Goal: Task Accomplishment & Management: Complete application form

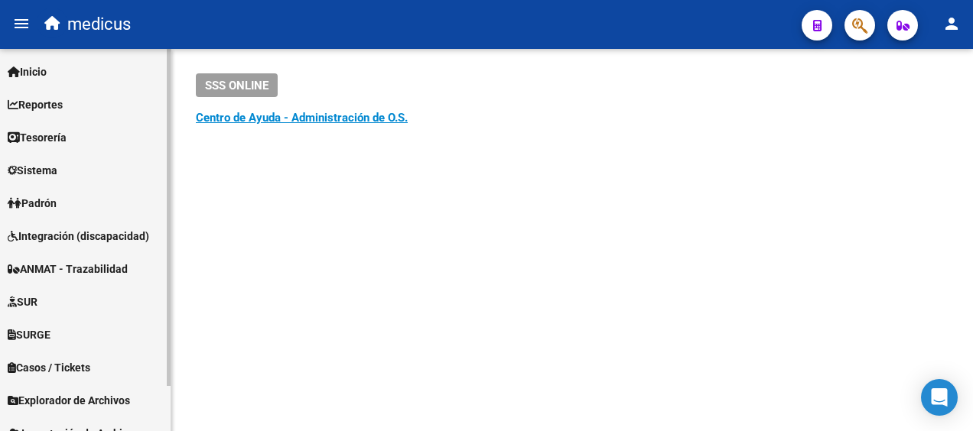
click at [74, 274] on span "ANMAT - Trazabilidad" at bounding box center [68, 269] width 120 height 17
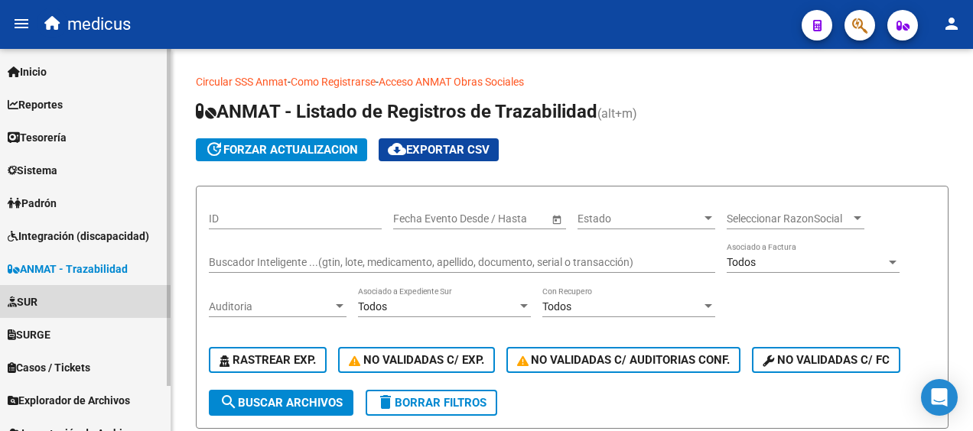
click at [47, 301] on link "SUR" at bounding box center [85, 301] width 171 height 33
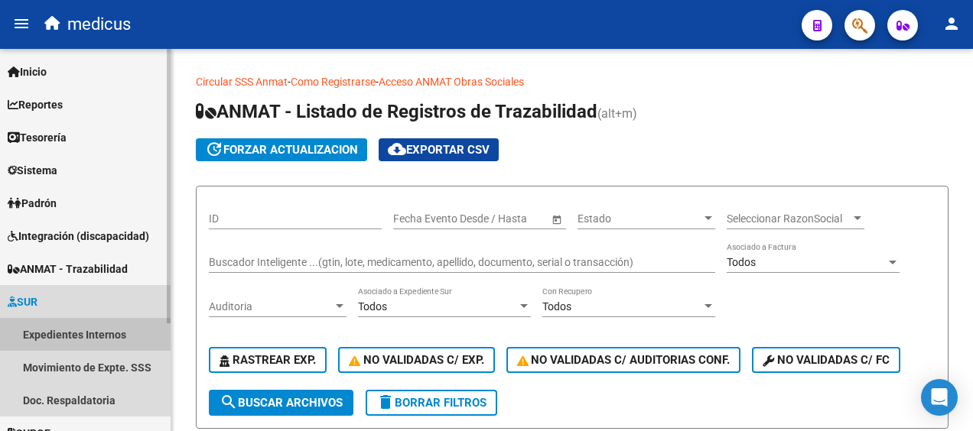
click at [49, 334] on link "Expedientes Internos" at bounding box center [85, 334] width 171 height 33
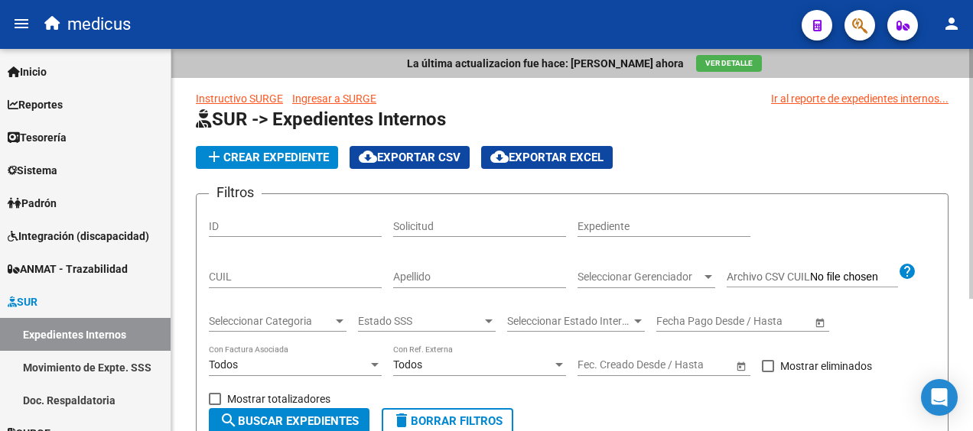
click at [707, 64] on span "Ver Detalle" at bounding box center [728, 63] width 47 height 8
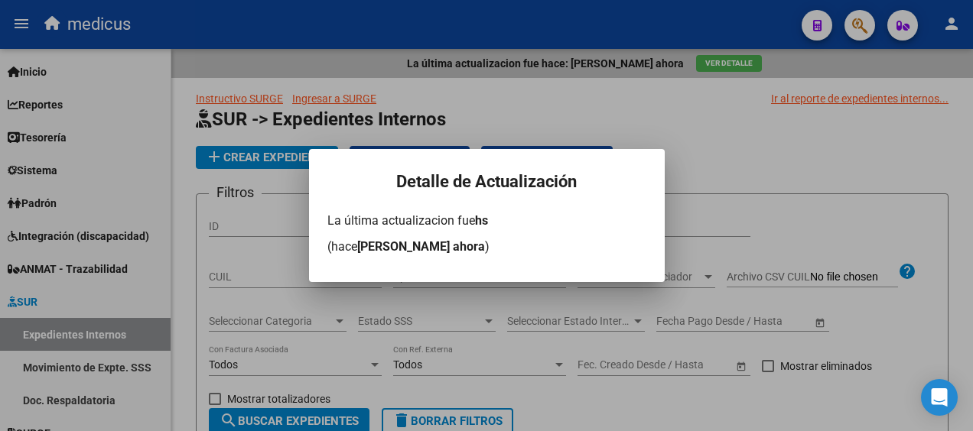
click at [695, 125] on div at bounding box center [486, 215] width 973 height 431
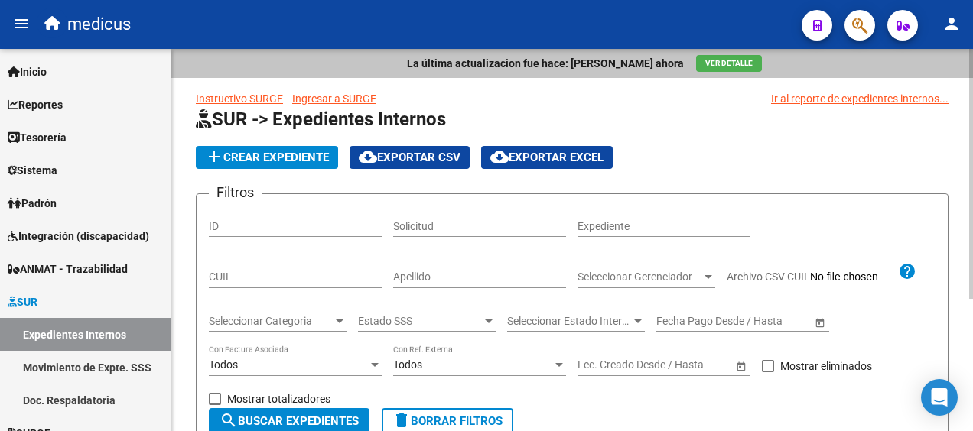
click at [249, 98] on link "Instructivo SURGE" at bounding box center [239, 99] width 87 height 12
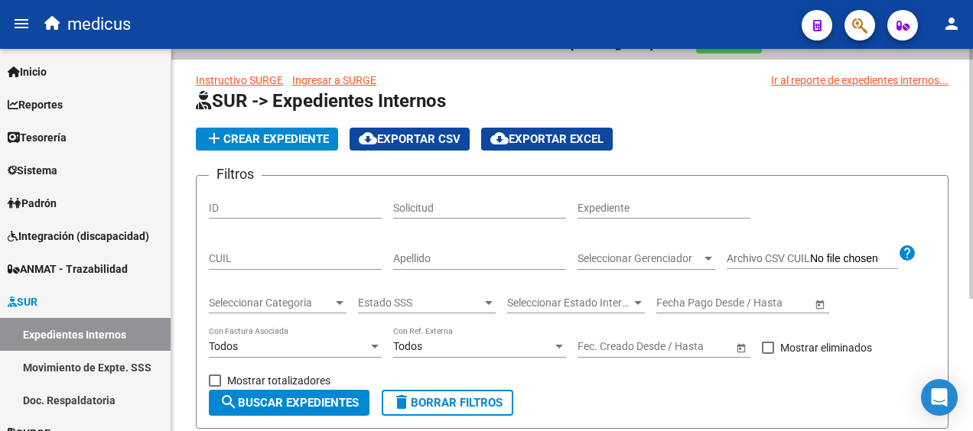
scroll to position [16, 0]
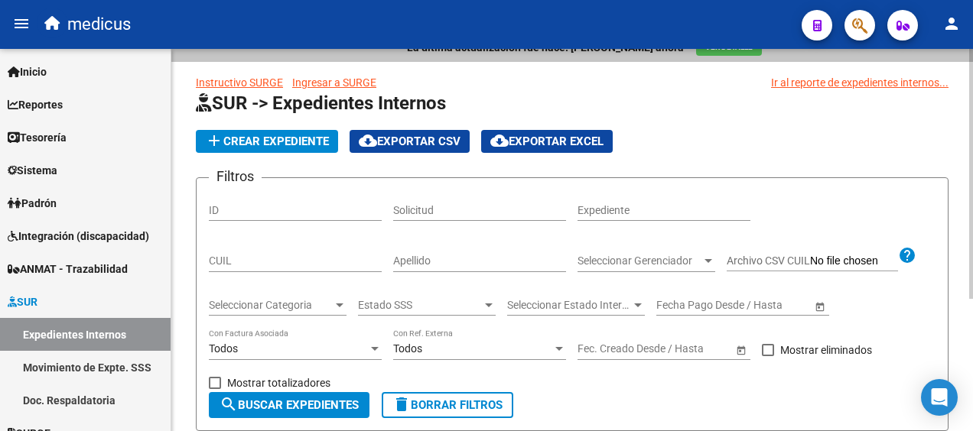
click at [972, 145] on html "menu medicus person Firma Express Inicio Calendario SSS Instructivos Contacto O…" at bounding box center [486, 215] width 973 height 431
click at [83, 402] on link "Doc. Respaldatoria" at bounding box center [85, 400] width 171 height 33
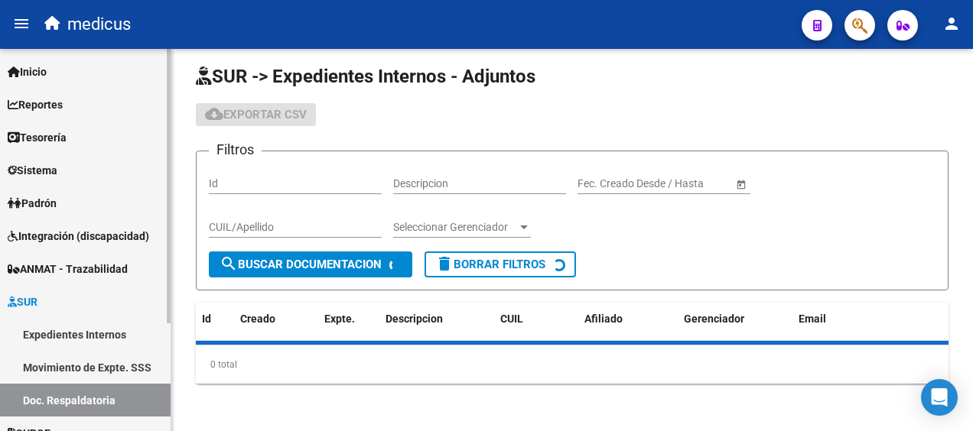
scroll to position [16, 0]
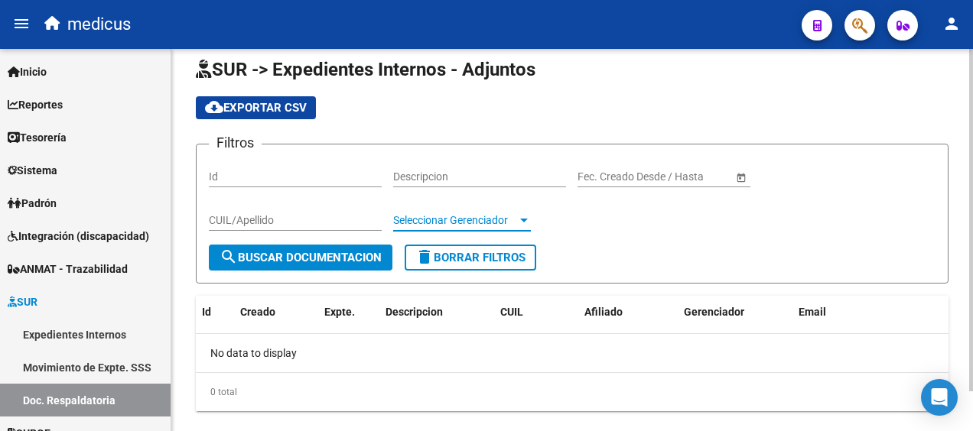
click at [519, 224] on div at bounding box center [524, 220] width 14 height 12
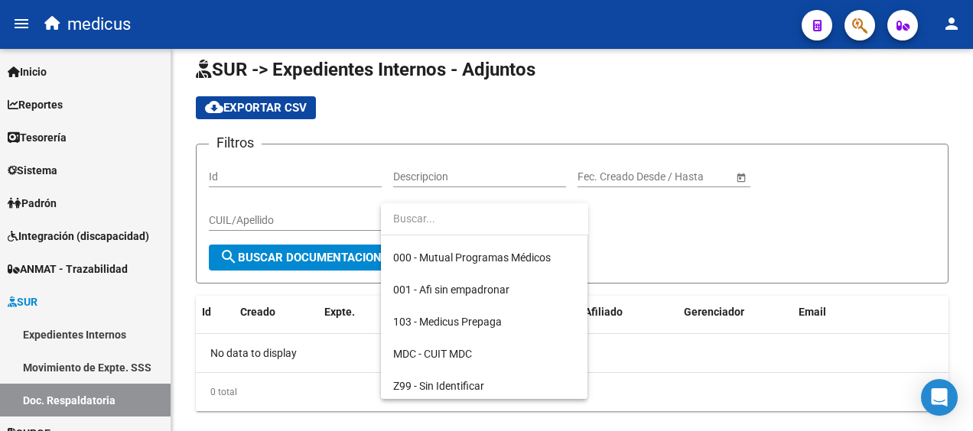
scroll to position [61, 0]
click at [722, 226] on div at bounding box center [486, 215] width 973 height 431
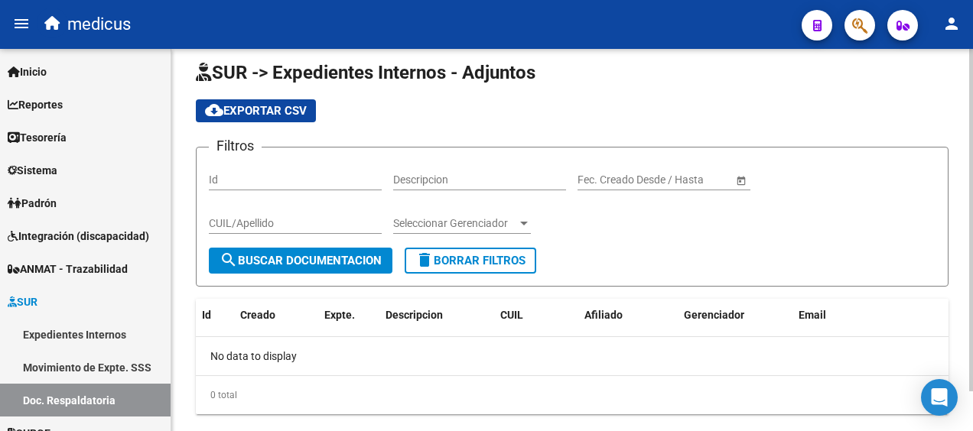
scroll to position [0, 0]
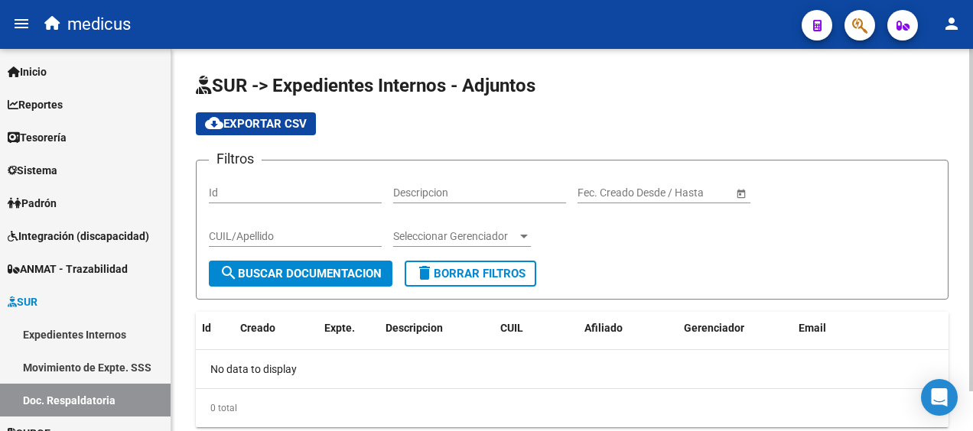
click at [972, 103] on html "menu medicus person Firma Express Inicio Calendario SSS Instructivos Contacto O…" at bounding box center [486, 215] width 973 height 431
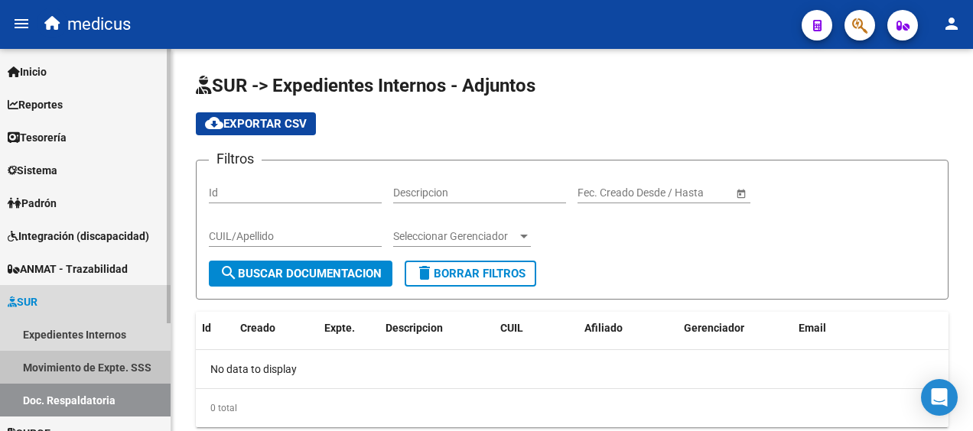
click at [75, 361] on link "Movimiento de Expte. SSS" at bounding box center [85, 367] width 171 height 33
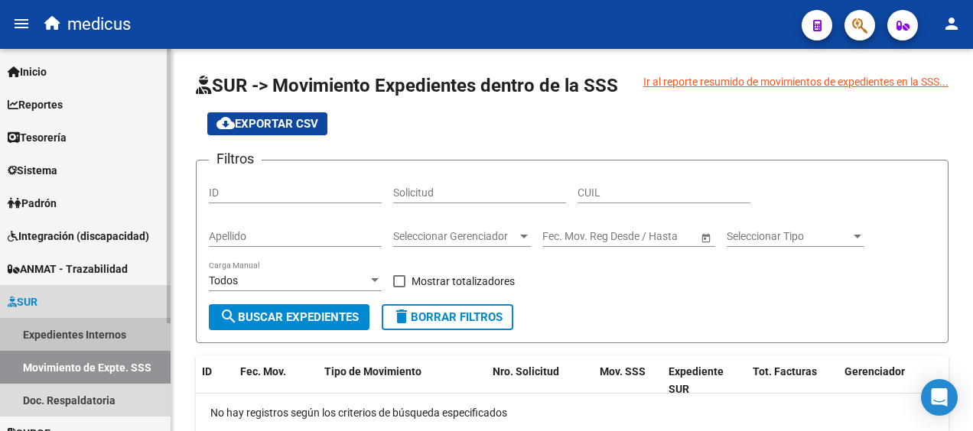
click at [78, 326] on link "Expedientes Internos" at bounding box center [85, 334] width 171 height 33
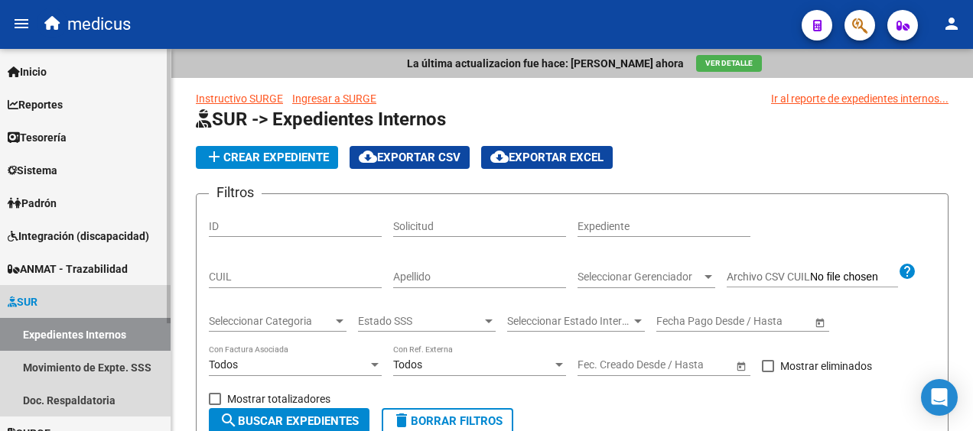
click at [78, 326] on link "Expedientes Internos" at bounding box center [85, 334] width 171 height 33
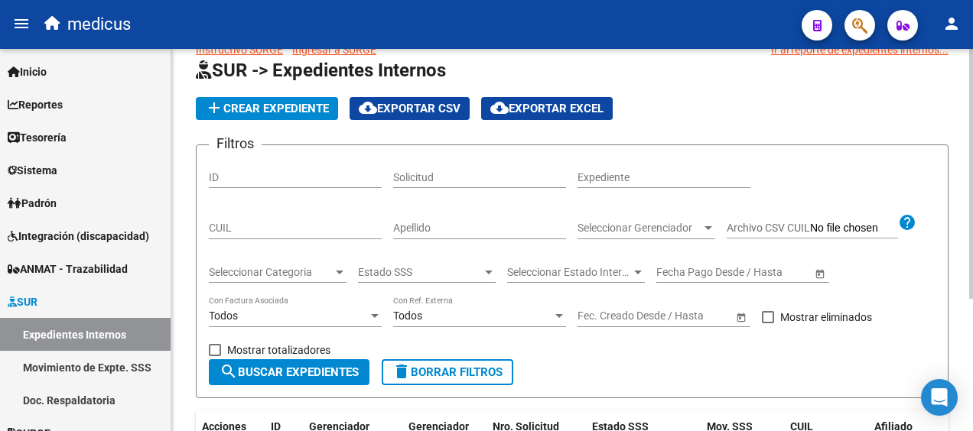
scroll to position [48, 0]
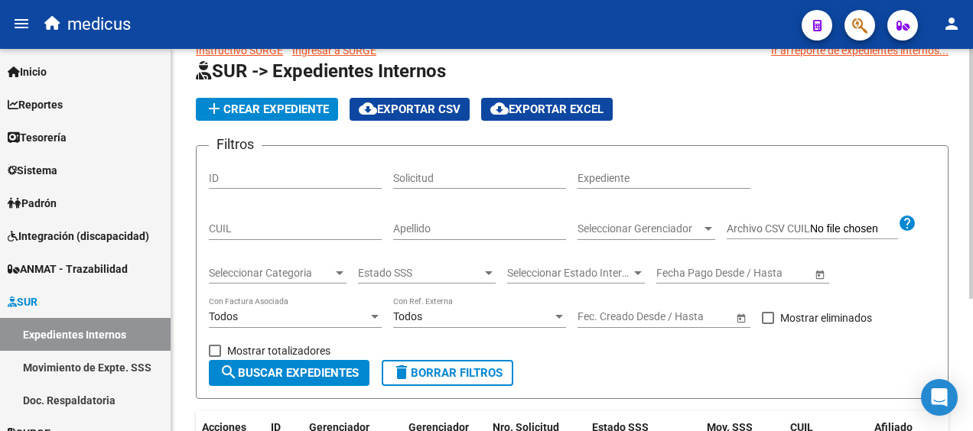
click at [972, 233] on html "menu medicus person Firma Express Inicio Calendario SSS Instructivos Contacto O…" at bounding box center [486, 215] width 973 height 431
click at [641, 274] on div at bounding box center [638, 273] width 14 height 12
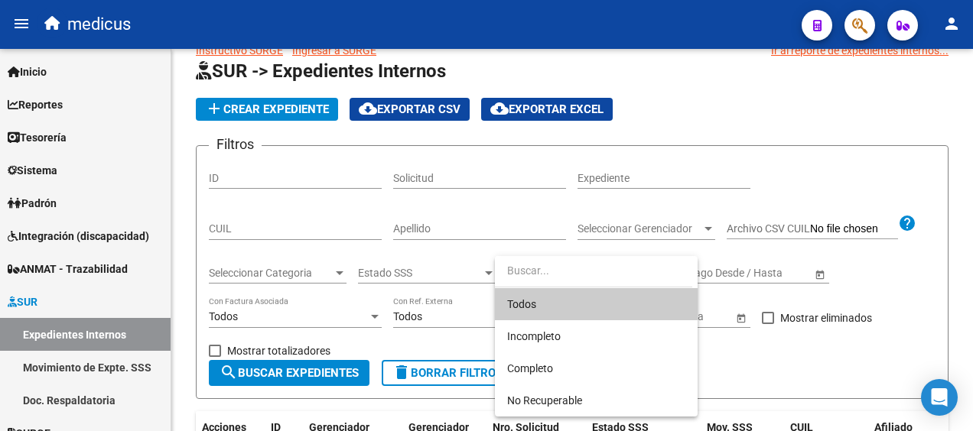
click at [263, 109] on div at bounding box center [486, 215] width 973 height 431
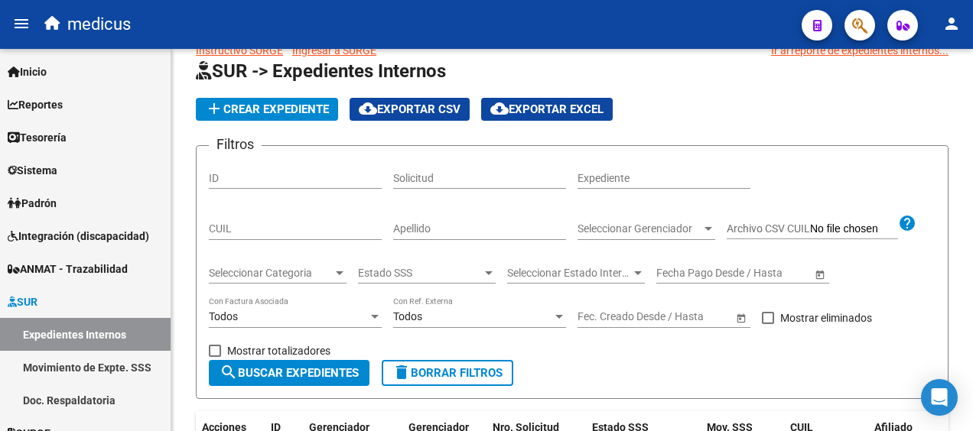
click at [263, 109] on span "add Crear Expediente" at bounding box center [267, 110] width 124 height 14
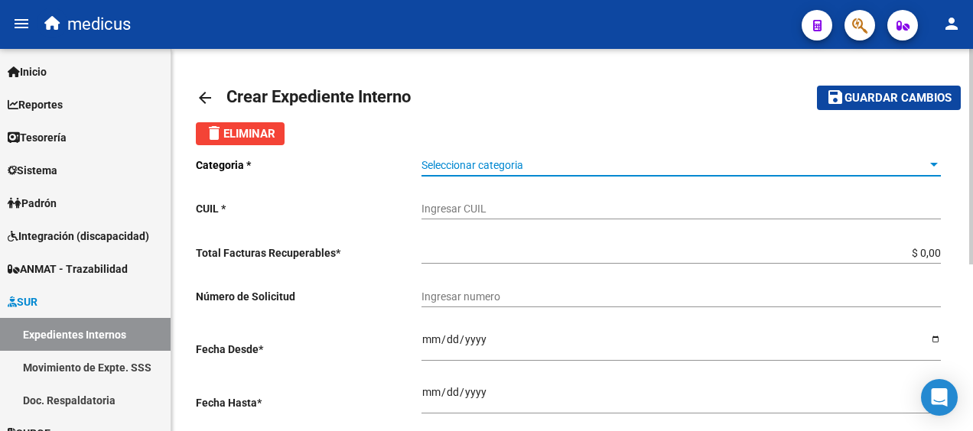
click at [930, 165] on div at bounding box center [934, 165] width 14 height 12
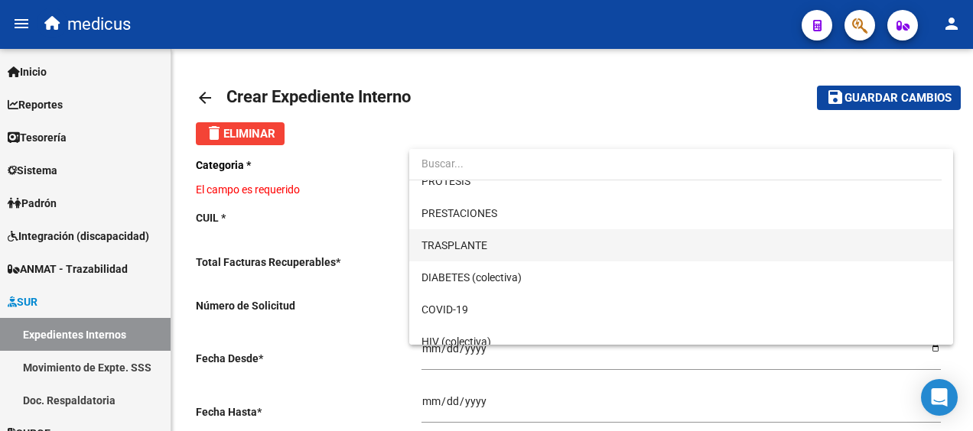
scroll to position [190, 0]
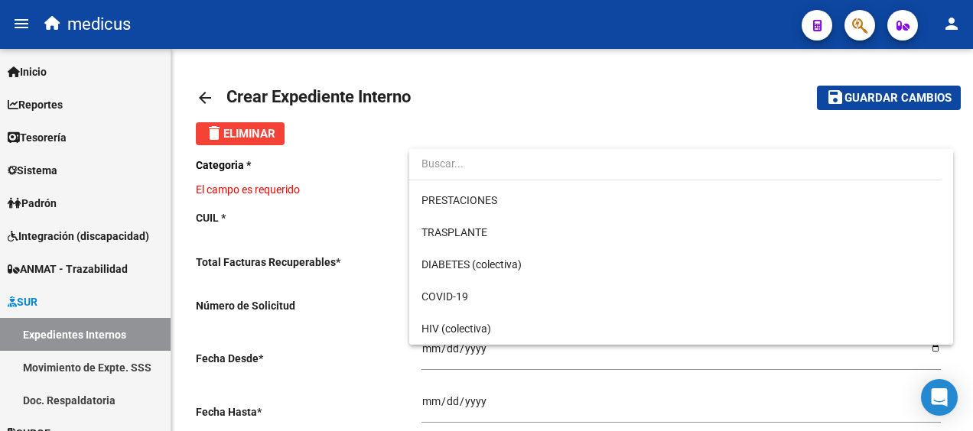
click at [633, 96] on div at bounding box center [486, 215] width 973 height 431
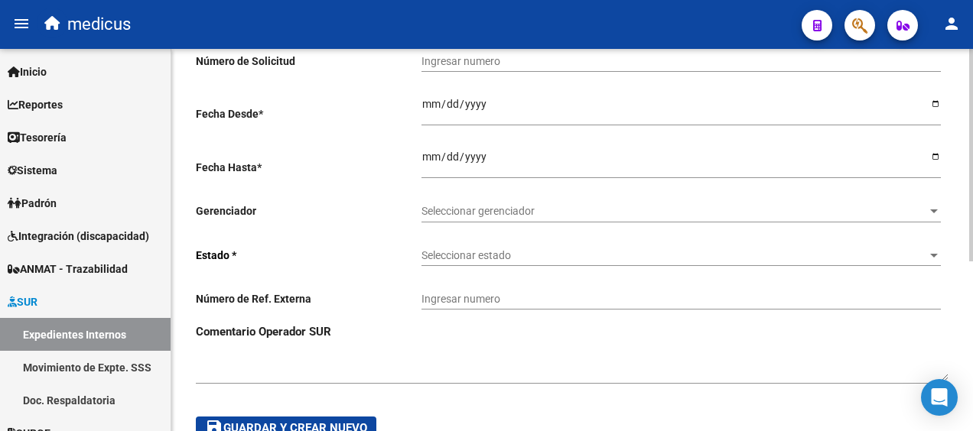
scroll to position [306, 0]
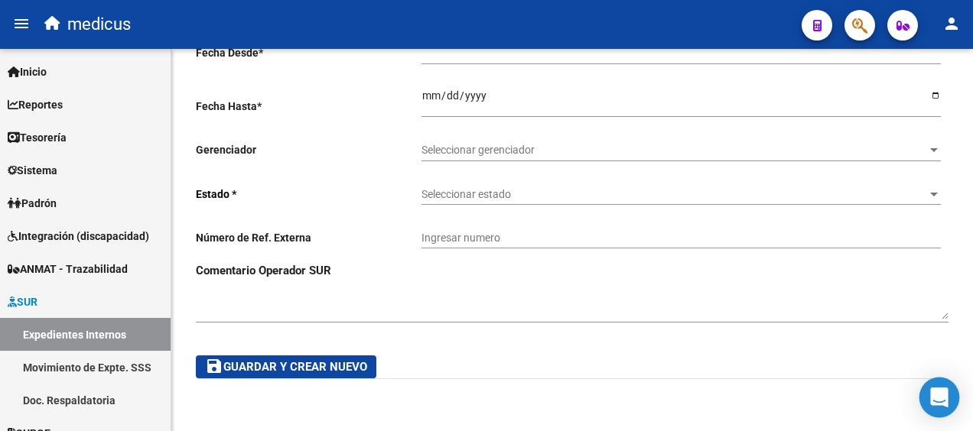
click at [934, 390] on icon "Open Intercom Messenger" at bounding box center [939, 398] width 18 height 20
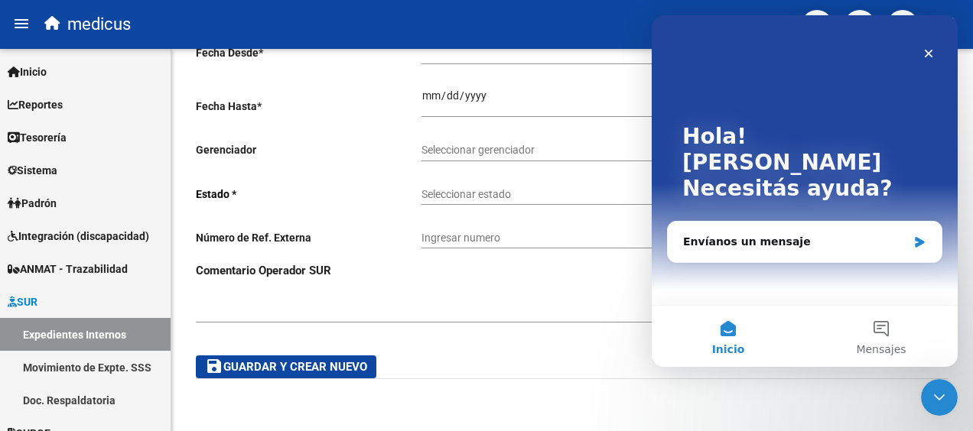
scroll to position [0, 0]
click at [822, 401] on div "arrow_back Crear Expediente Interno save Guardar cambios delete Eliminar Catego…" at bounding box center [572, 87] width 802 height 689
click at [930, 54] on icon "Cerrar" at bounding box center [929, 54] width 8 height 8
